Goal: Transaction & Acquisition: Purchase product/service

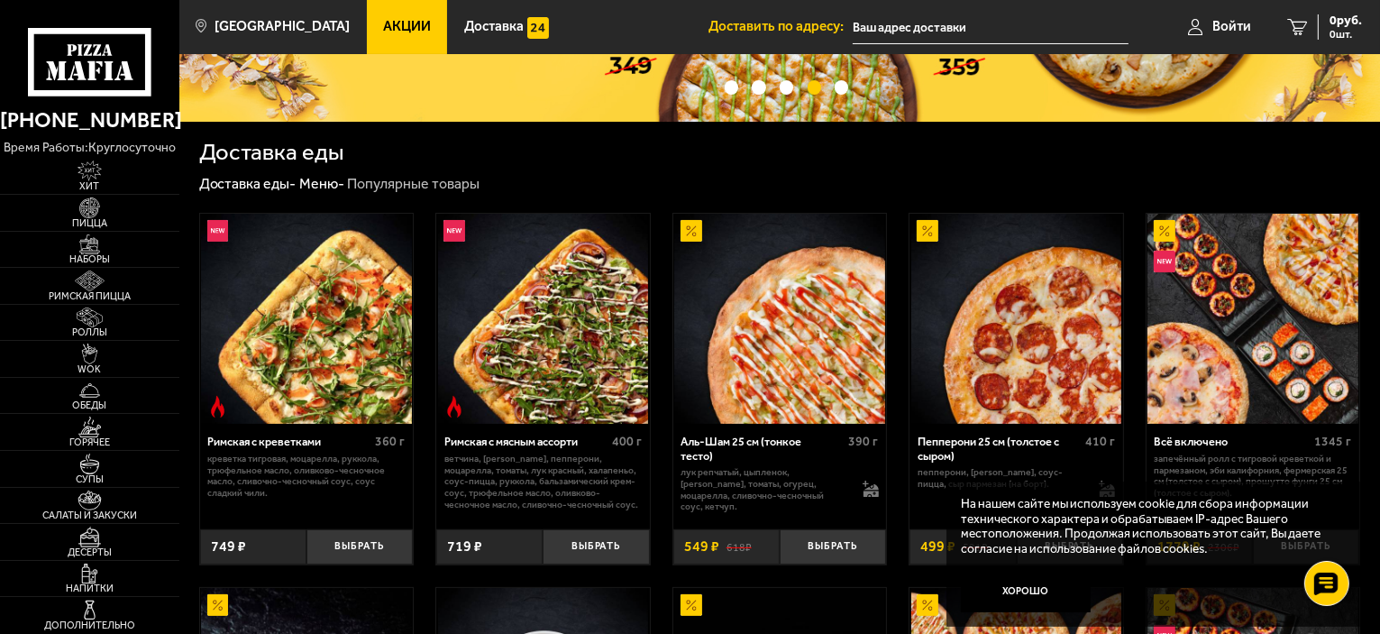
scroll to position [361, 0]
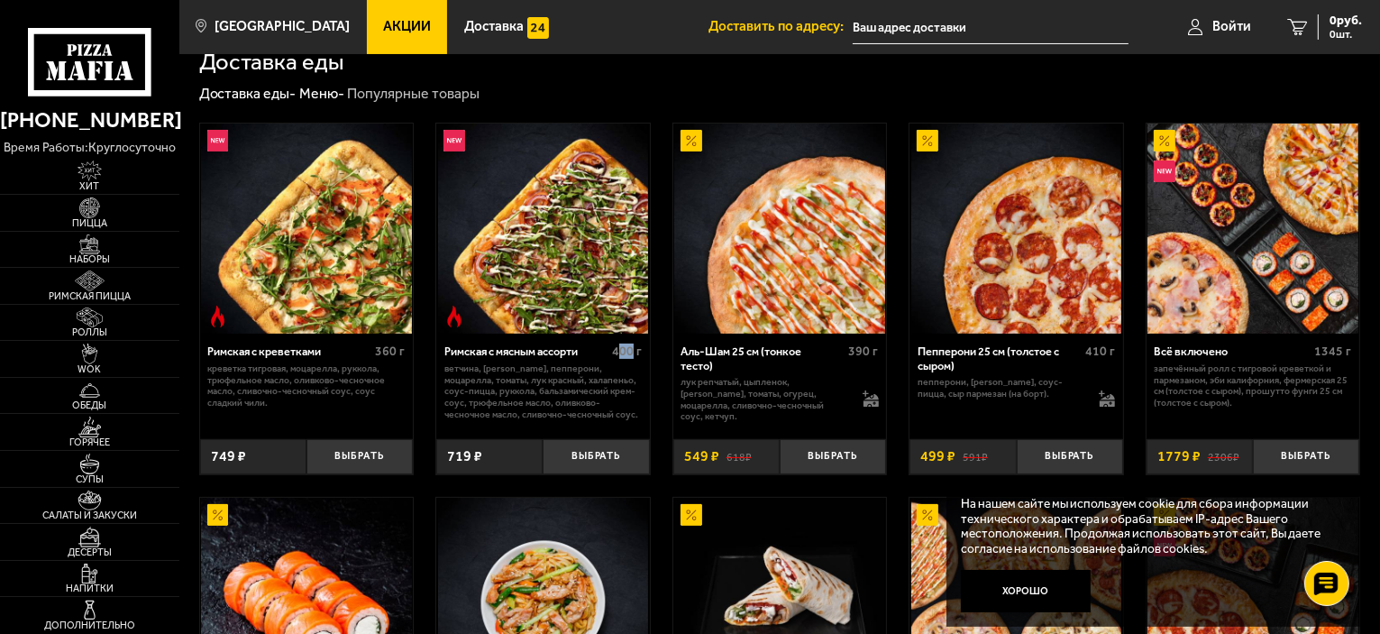
drag, startPoint x: 616, startPoint y: 354, endPoint x: 633, endPoint y: 356, distance: 17.2
click at [633, 356] on span "400 г" at bounding box center [627, 351] width 30 height 15
click at [614, 356] on span "400 г" at bounding box center [627, 351] width 30 height 15
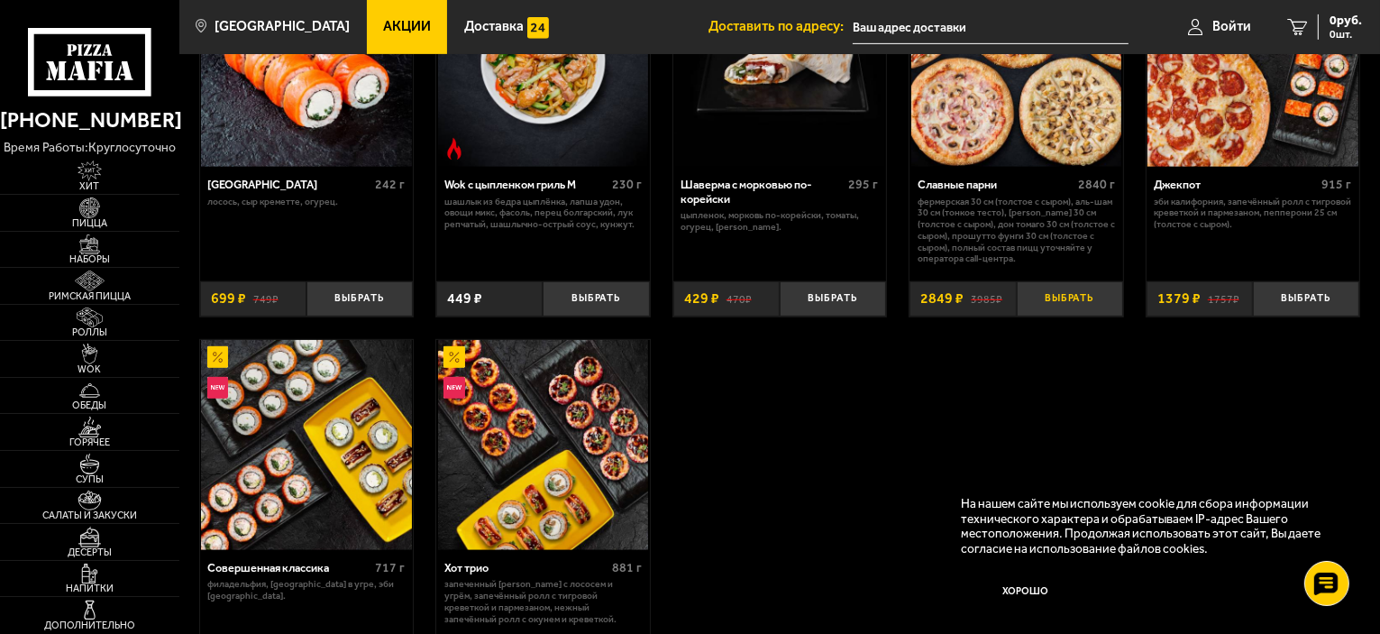
scroll to position [811, 0]
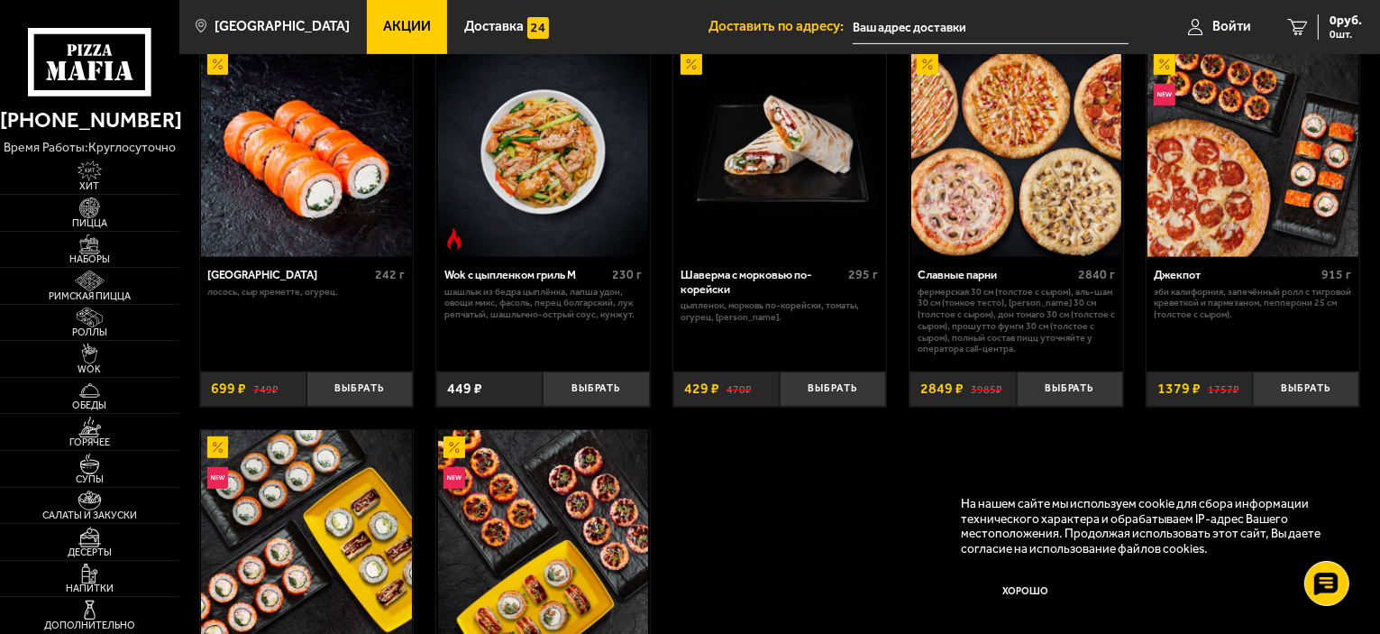
click at [1024, 234] on img at bounding box center [1017, 152] width 211 height 211
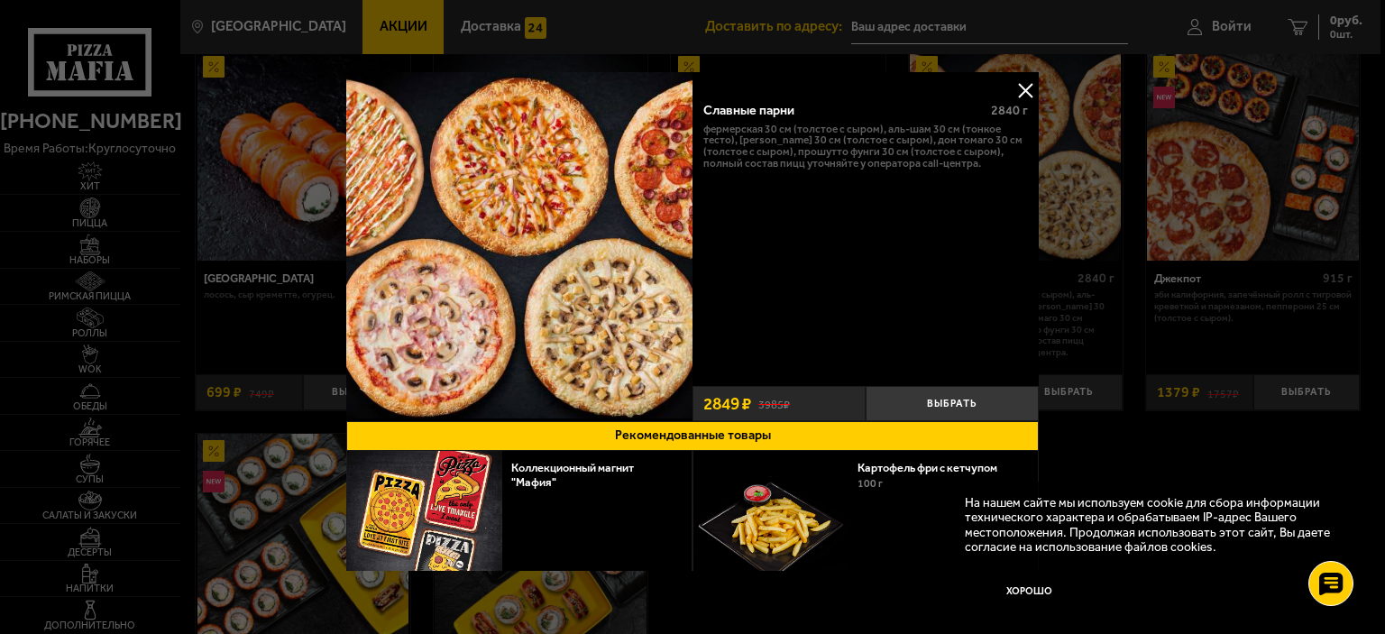
click at [1019, 87] on button at bounding box center [1025, 90] width 27 height 27
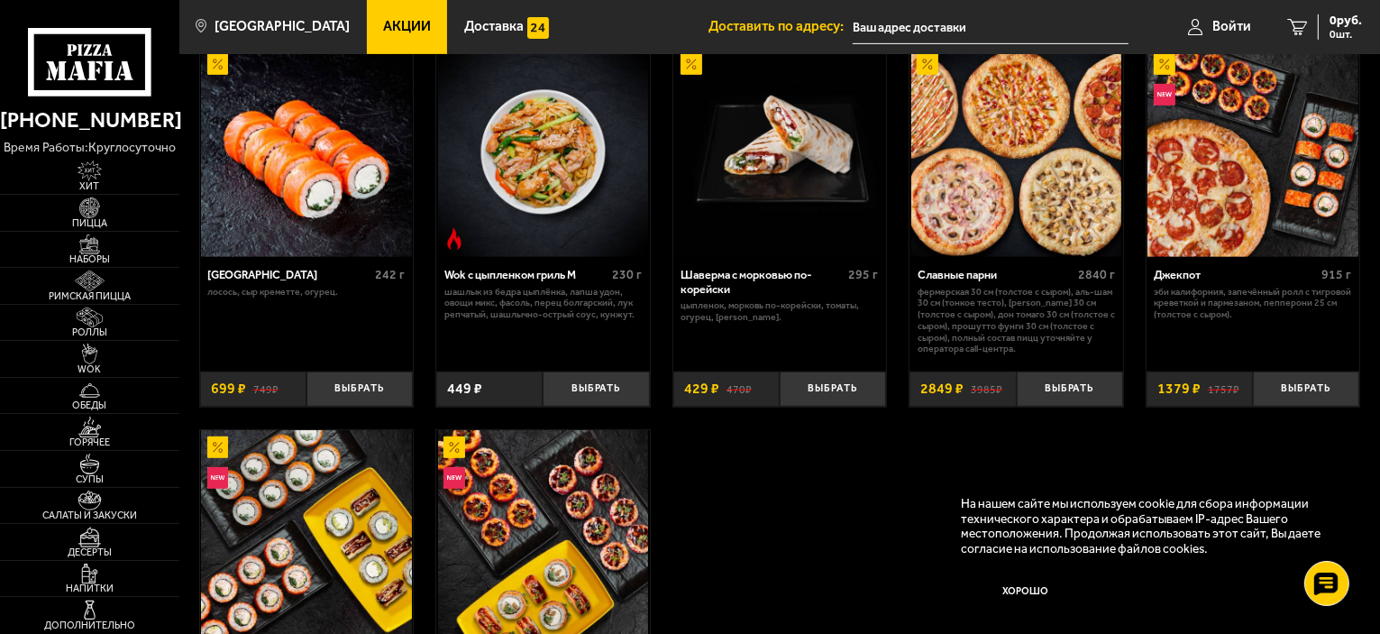
click at [984, 198] on img at bounding box center [1017, 152] width 211 height 211
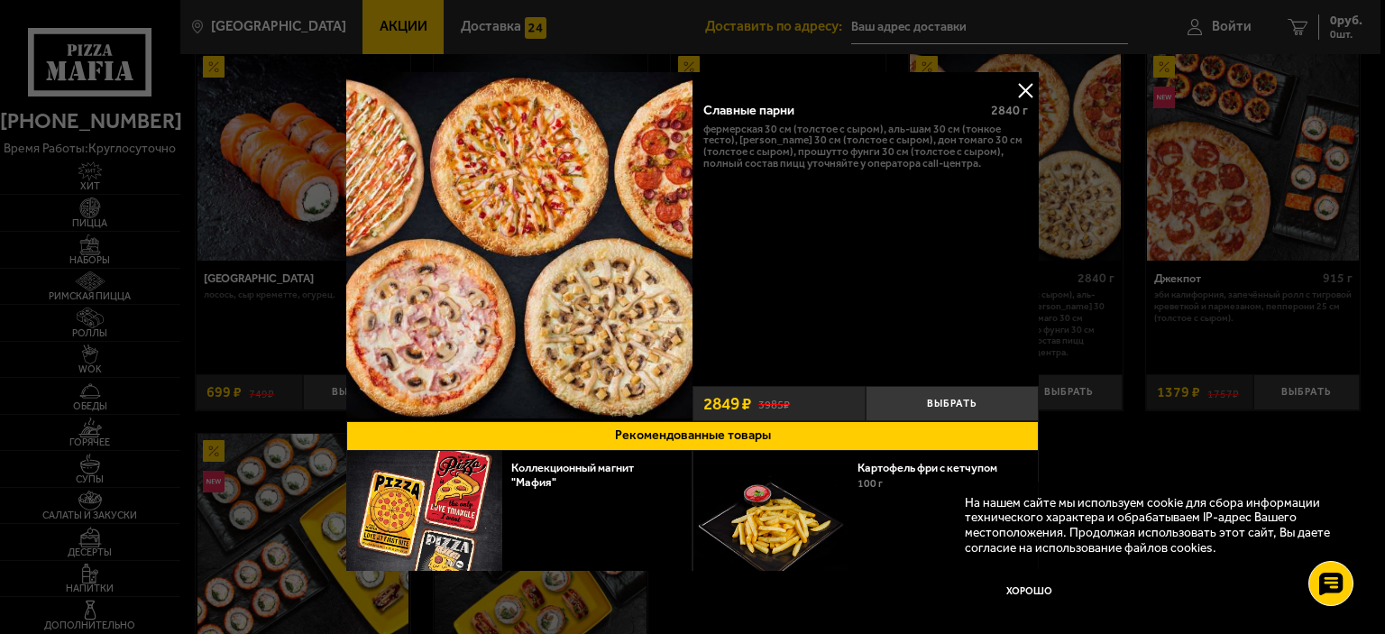
click at [1017, 87] on button at bounding box center [1025, 90] width 27 height 27
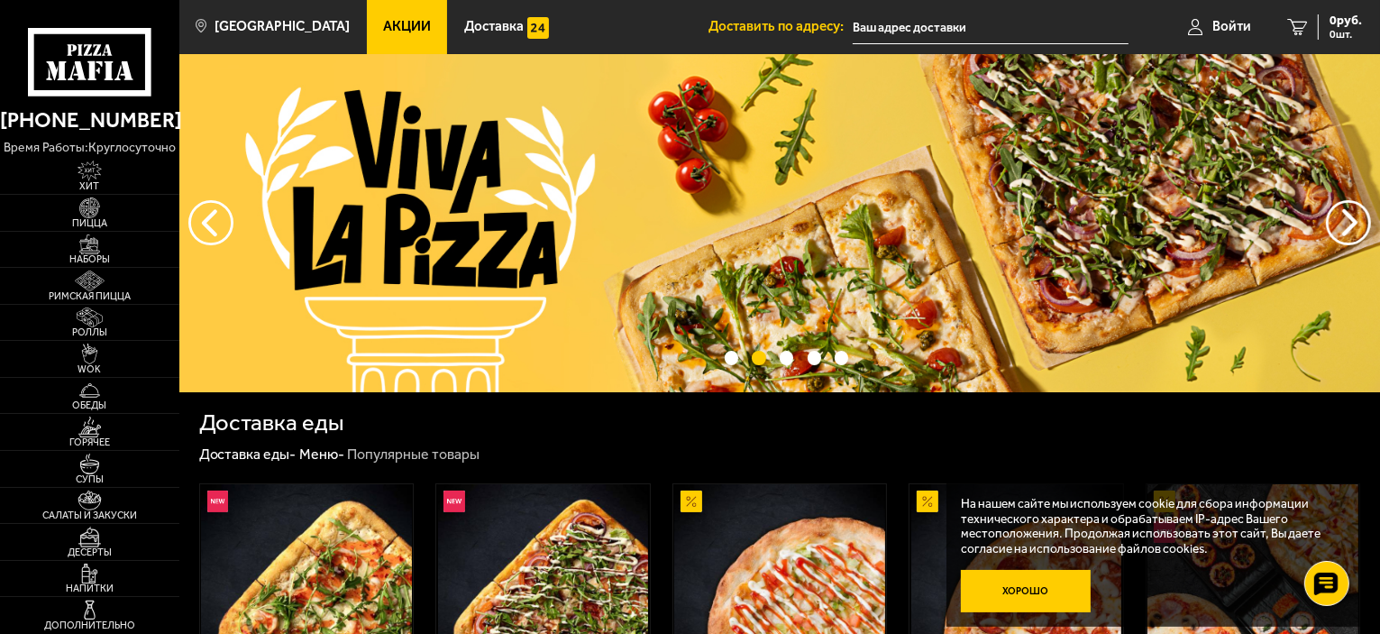
click at [1035, 579] on button "Хорошо" at bounding box center [1026, 591] width 130 height 43
